Goal: Task Accomplishment & Management: Complete application form

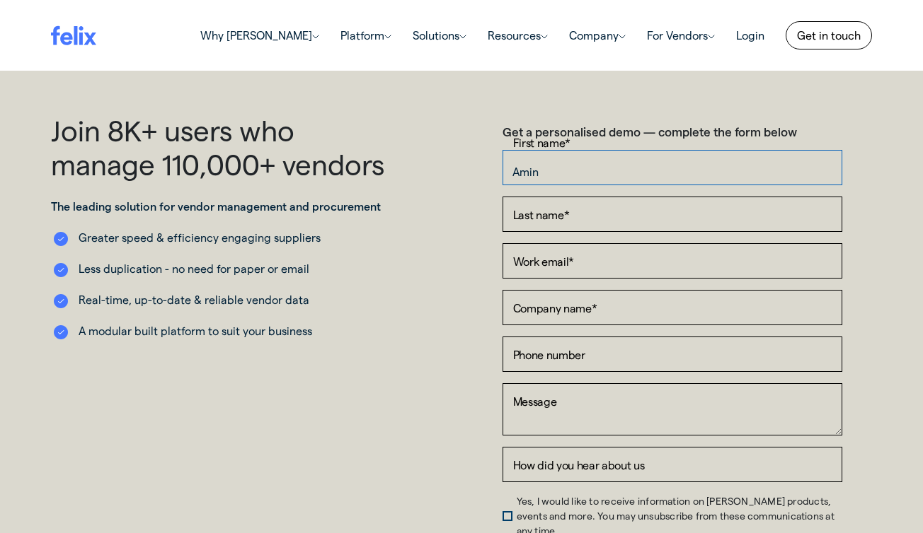
type input "Amin"
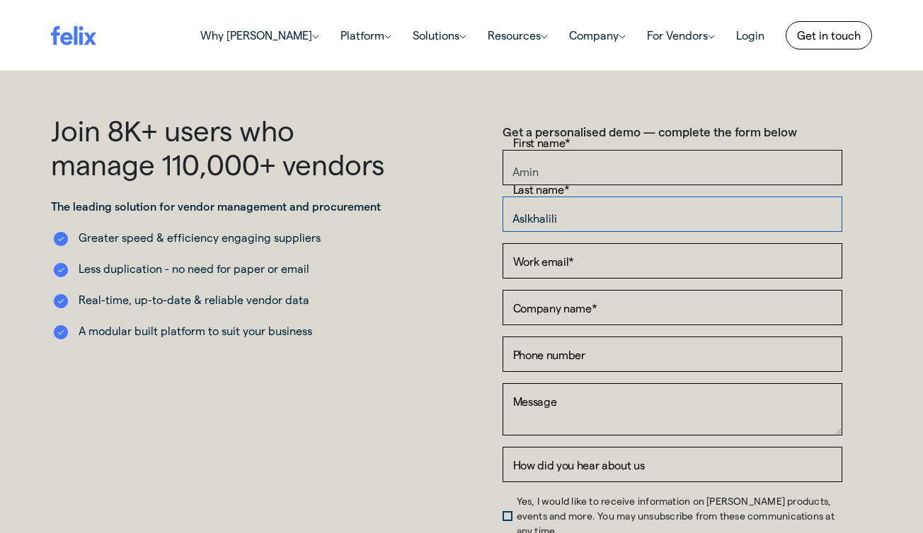
type input "Aslkhalili"
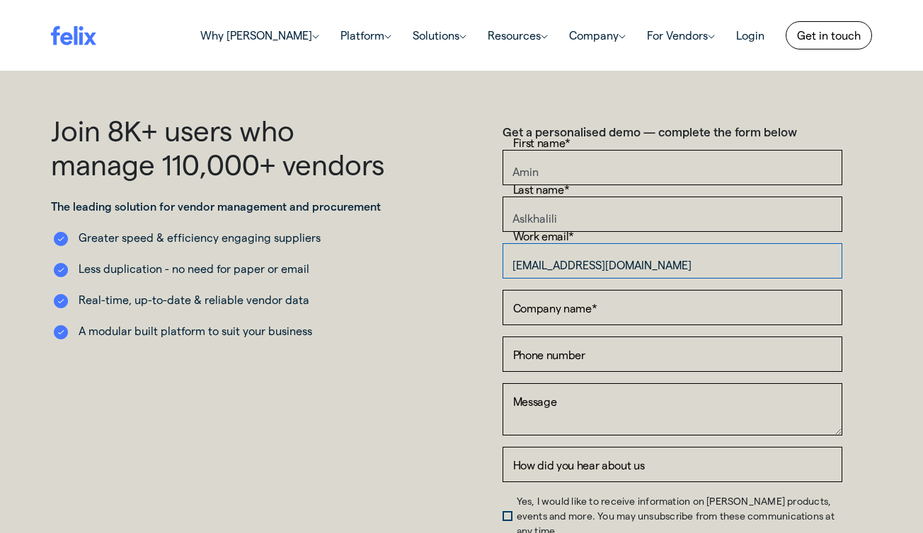
type input "[EMAIL_ADDRESS][DOMAIN_NAME]"
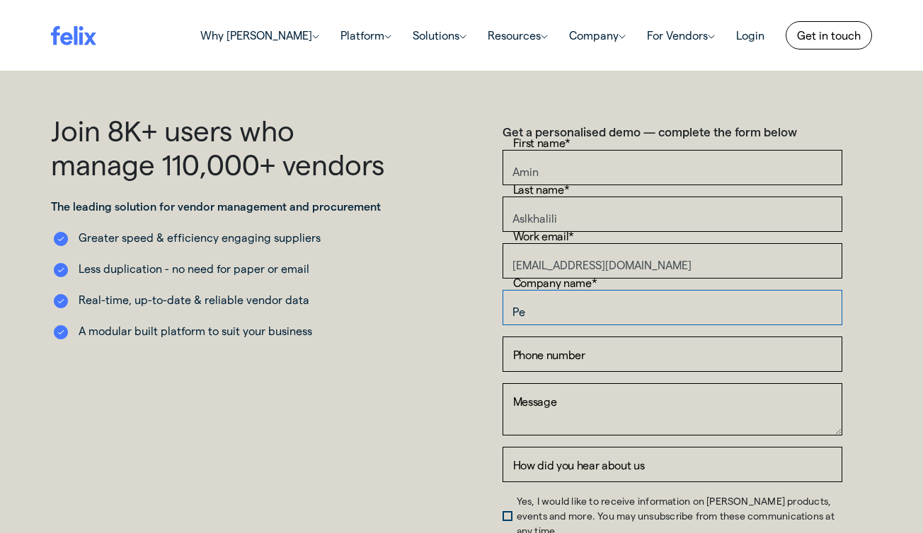
type input "P"
type input "Individual Consultant"
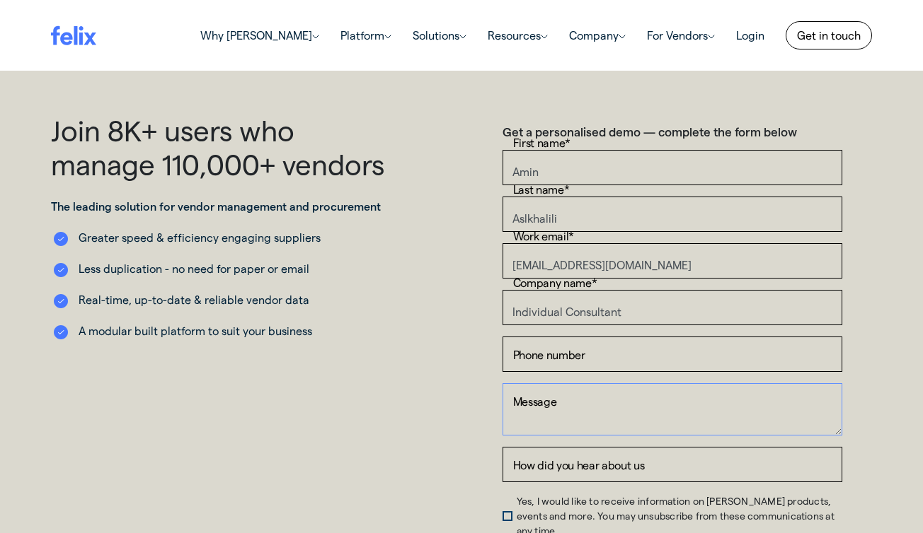
click at [580, 394] on textarea "Message" at bounding box center [672, 409] width 340 height 52
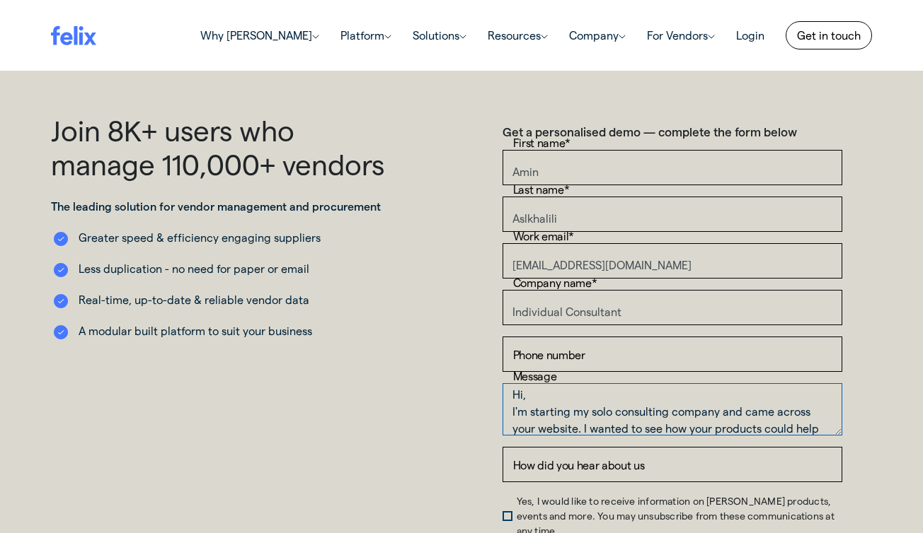
scroll to position [34, 0]
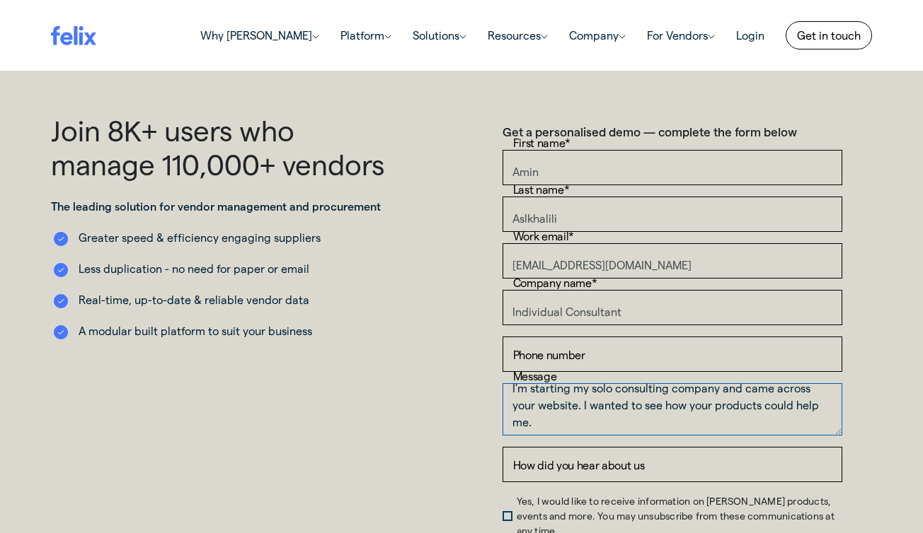
type textarea "Hi, I'm starting my solo consulting company and came across your website. I wan…"
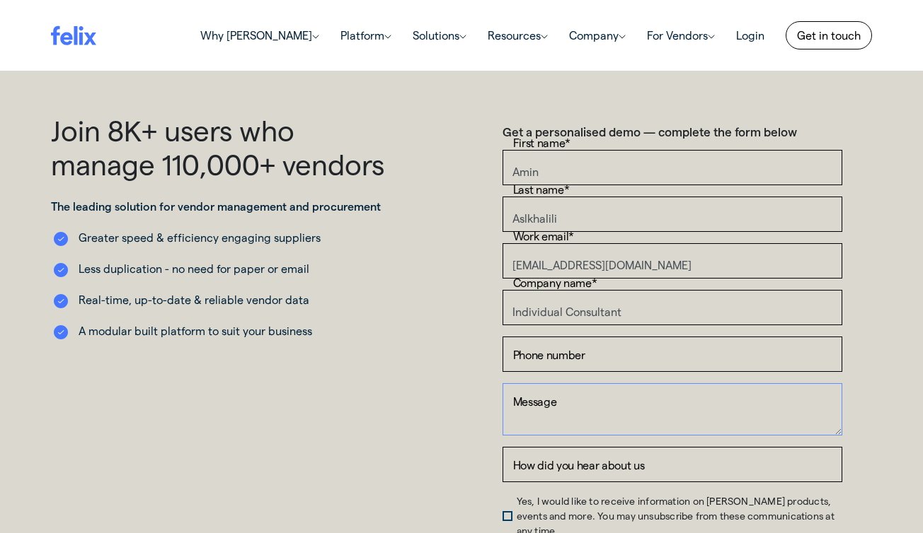
scroll to position [0, 0]
paste textarea "Hello, I am starting my own consulting practice and came across your website. C…"
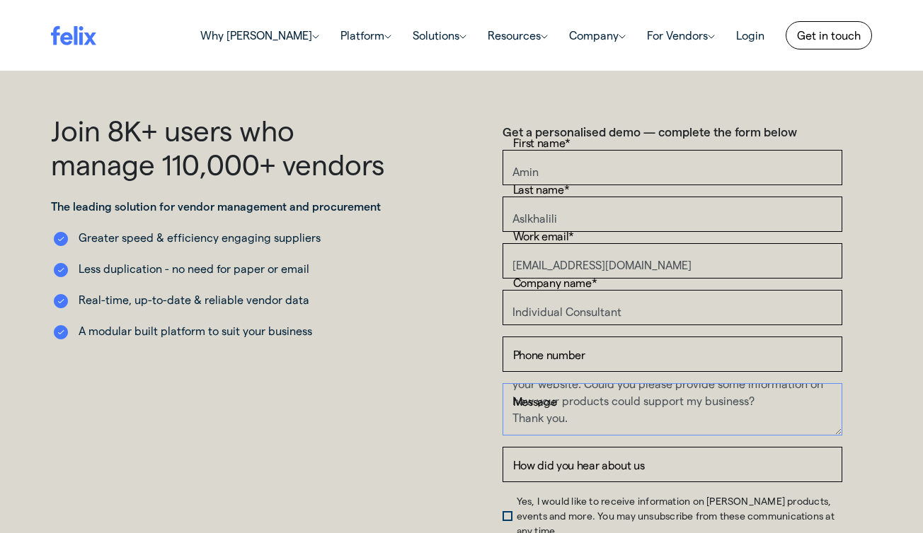
scroll to position [51, 0]
type textarea "Hello, I am starting my own consulting practice and came across your website. C…"
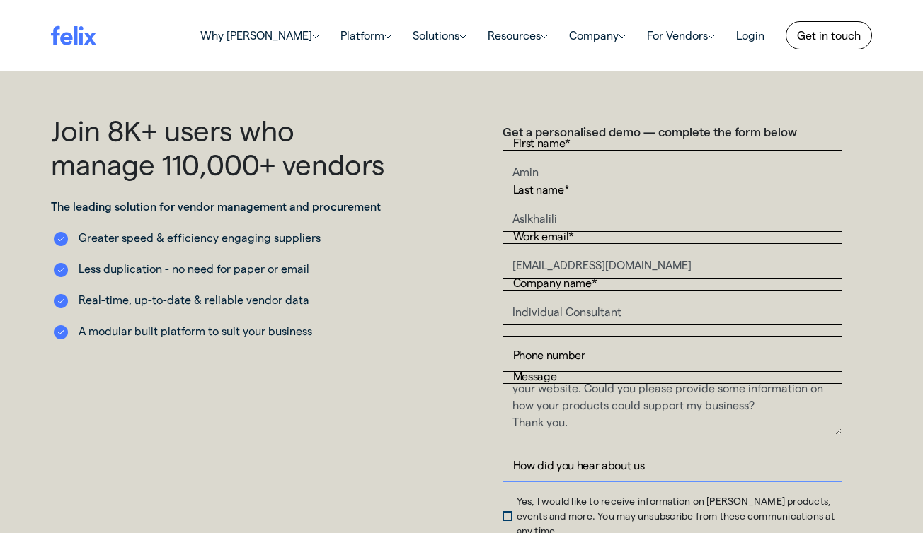
click at [625, 471] on input "How did you hear about us" at bounding box center [672, 464] width 340 height 35
type input "G"
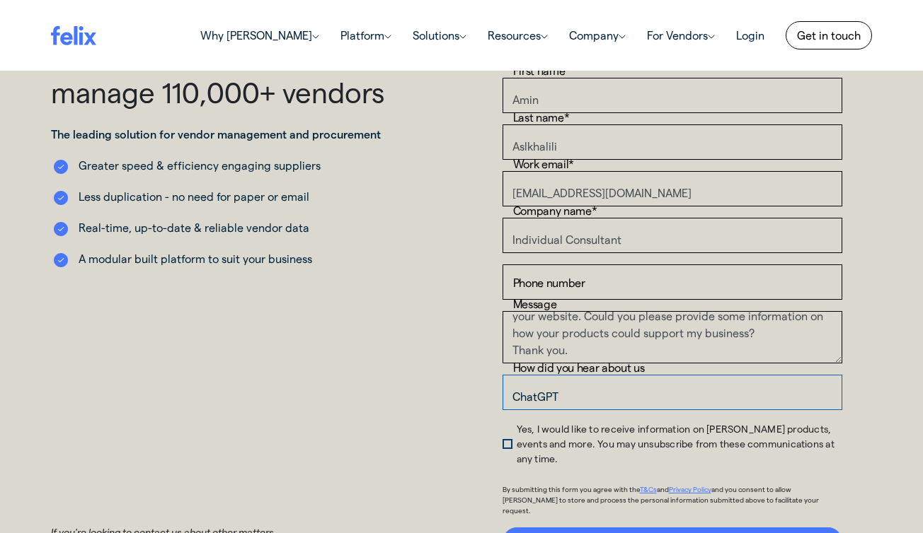
scroll to position [75, 0]
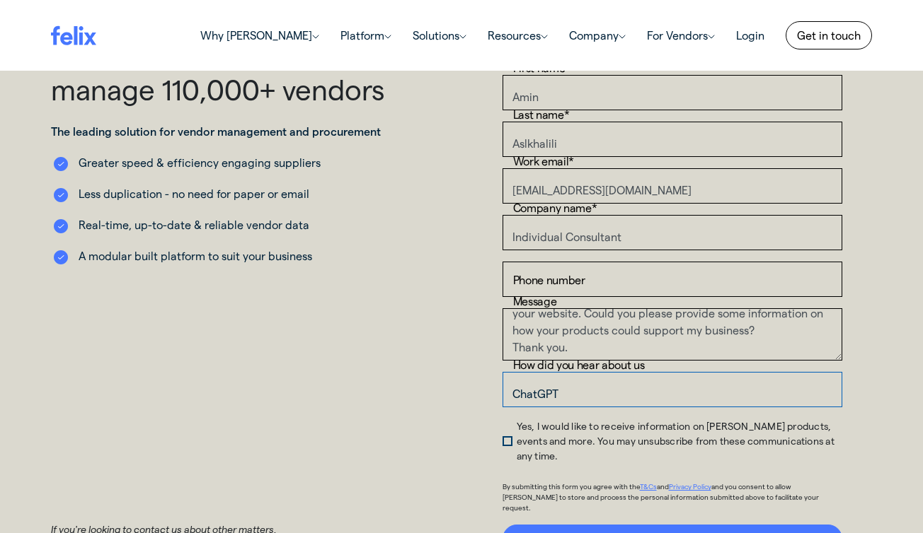
type input "ChatGPT"
click at [516, 436] on span "Yes, I would like to receive information on [PERSON_NAME] products, events and …" at bounding box center [675, 441] width 318 height 42
click at [502, 422] on input "Yes, I would like to receive information on [PERSON_NAME] products, events and …" at bounding box center [502, 422] width 0 height 0
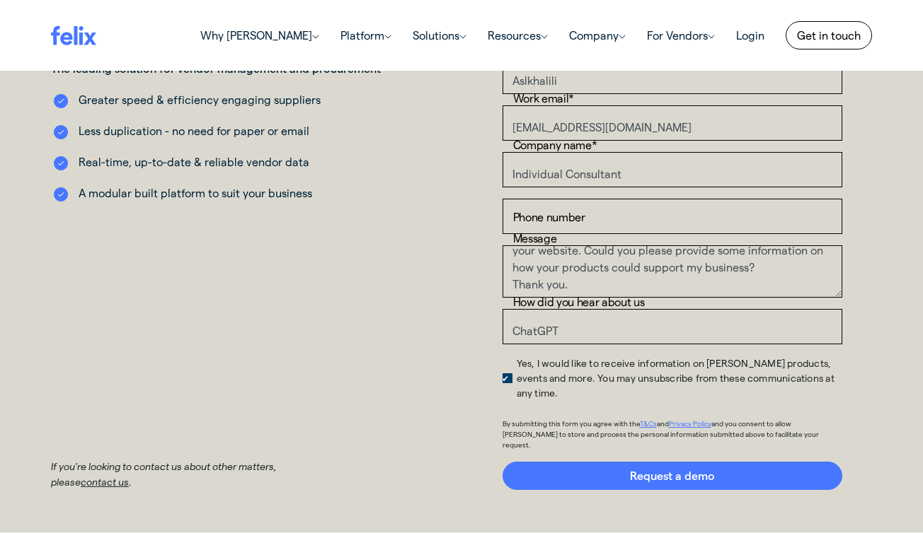
scroll to position [159, 0]
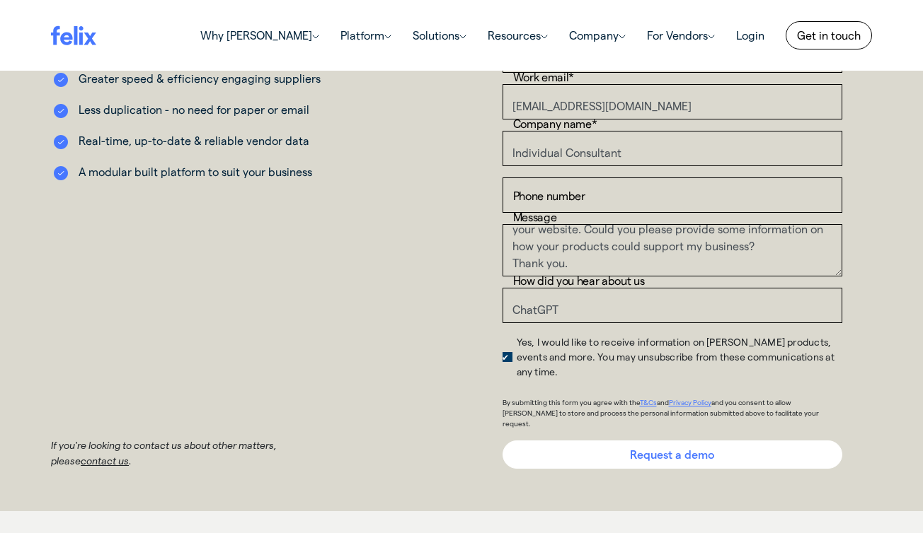
click at [643, 441] on input "Request a demo" at bounding box center [672, 455] width 340 height 28
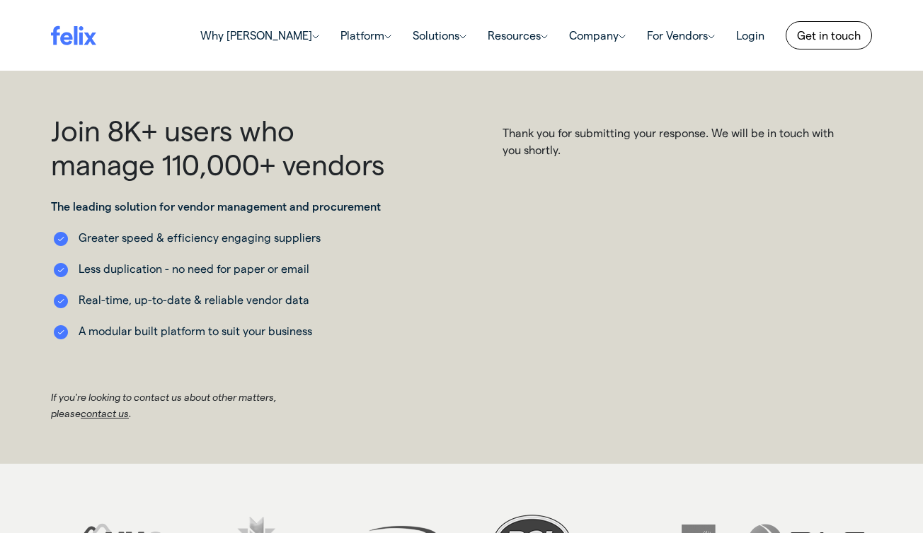
scroll to position [0, 0]
